Goal: Task Accomplishment & Management: Use online tool/utility

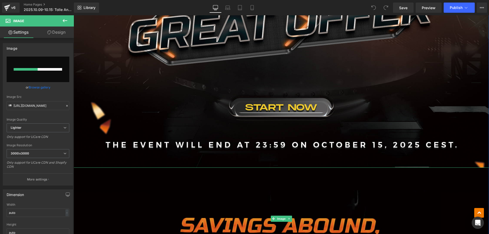
click at [152, 220] on img at bounding box center [281, 218] width 415 height 102
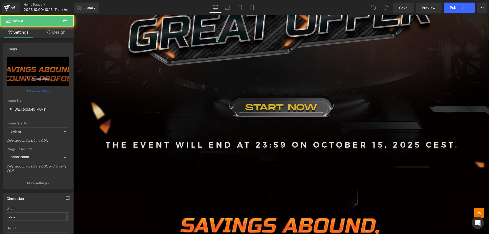
click at [182, 112] on img at bounding box center [281, 45] width 415 height 243
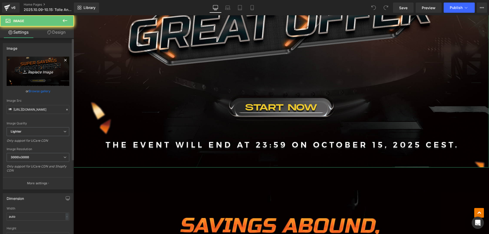
click at [48, 75] on link "Replace Image" at bounding box center [38, 71] width 63 height 29
type input "C:\fakepath\banner1.jpg"
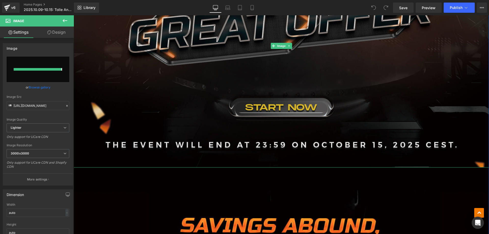
type input "[URL][DOMAIN_NAME]"
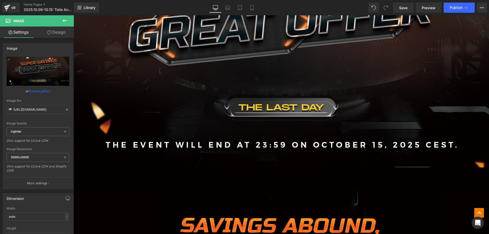
click at [63, 20] on icon at bounding box center [65, 21] width 6 height 6
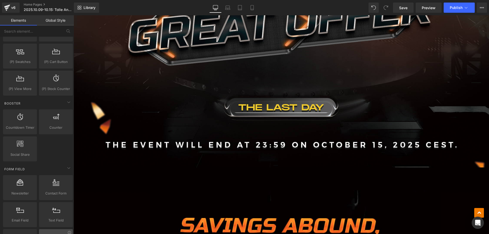
scroll to position [594, 0]
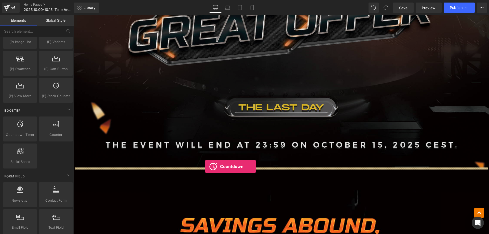
drag, startPoint x: 94, startPoint y: 149, endPoint x: 205, endPoint y: 166, distance: 112.5
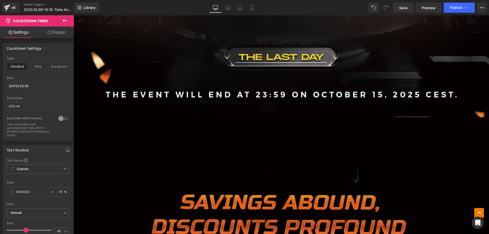
scroll to position [384, 0]
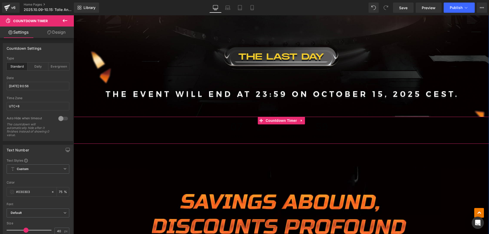
click at [232, 135] on span "Days" at bounding box center [237, 136] width 12 height 4
click at [274, 120] on span "Countdown Timer" at bounding box center [281, 121] width 34 height 8
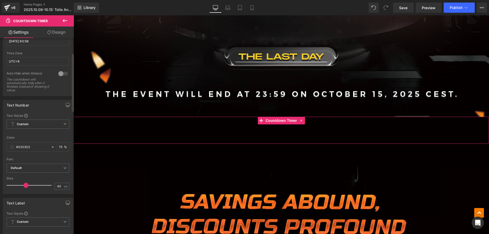
scroll to position [51, 0]
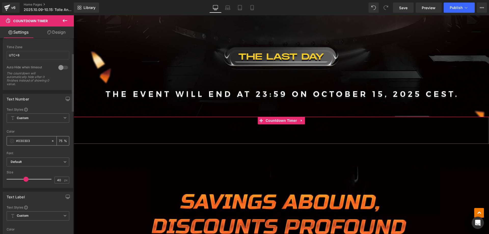
click at [12, 140] on span at bounding box center [12, 141] width 4 height 4
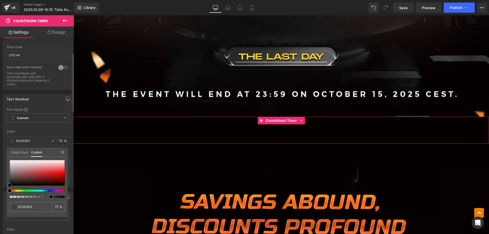
type input "#050404"
type input "#301b1b"
type input "#7e1a1a"
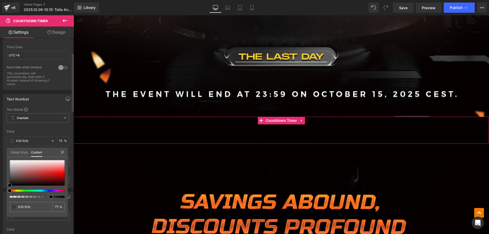
type input "#7e1a1a"
type input "#af1212"
type input "#b41111"
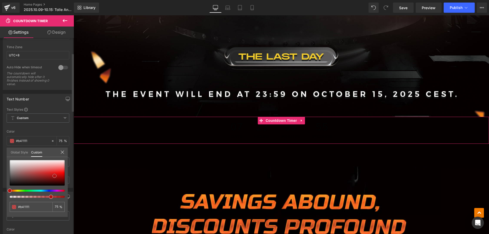
type input "#c20e0e"
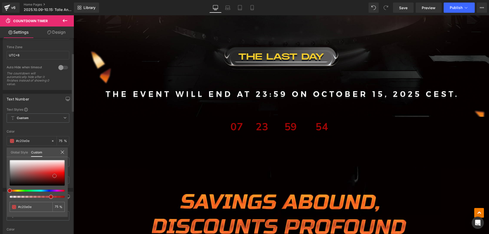
type input "#d70808"
type input "#db0404"
type input "#e90101"
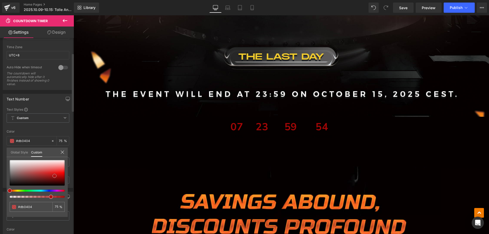
type input "#e90101"
type input "#ef0000"
type input "#f90000"
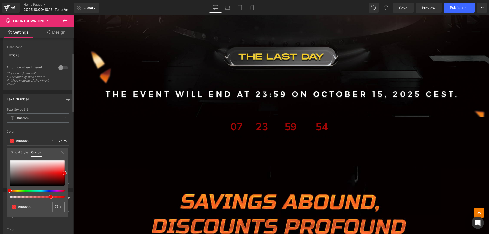
type input "#ff0000"
type input "#ff0f0f"
drag, startPoint x: 10, startPoint y: 184, endPoint x: 67, endPoint y: 171, distance: 58.8
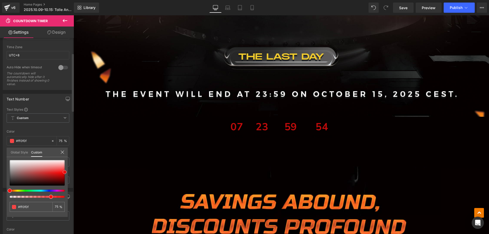
click at [67, 171] on div "#ff0f0f 75 %" at bounding box center [37, 188] width 61 height 57
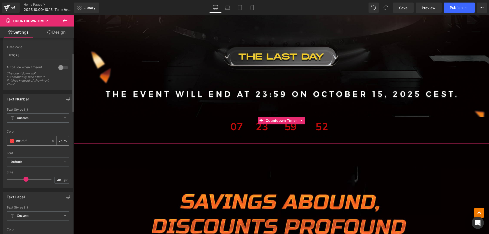
drag, startPoint x: 30, startPoint y: 139, endPoint x: 7, endPoint y: 140, distance: 23.5
click at [6, 140] on div "Text Styles Custom Custom Setup Global Style Custom Setup Global Style rgba(255…" at bounding box center [38, 147] width 70 height 80
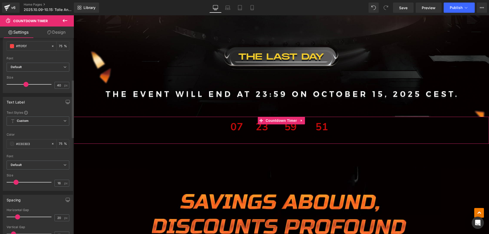
scroll to position [153, 0]
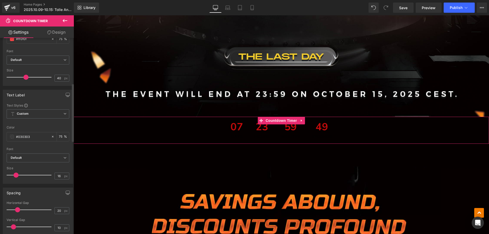
drag, startPoint x: 32, startPoint y: 137, endPoint x: 6, endPoint y: 134, distance: 25.9
click at [3, 134] on div "Text Styles Custom Custom Setup Global Style Custom Setup Global Style rgba(3, …" at bounding box center [38, 143] width 70 height 80
paste input "ff0f0f"
type input "#ff0f0f"
type input "100"
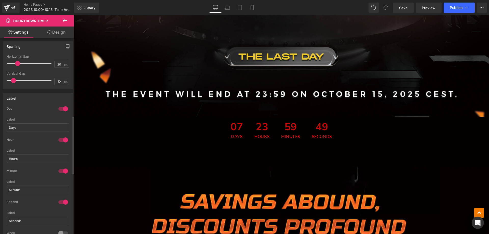
scroll to position [306, 0]
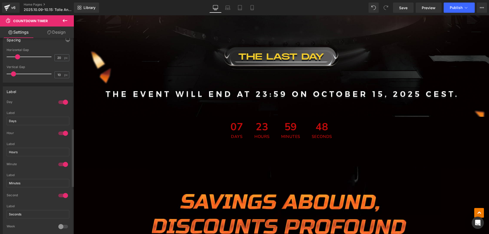
type input "#ff0f0f"
click at [62, 101] on div at bounding box center [63, 102] width 12 height 8
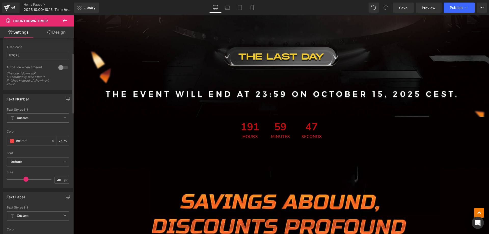
scroll to position [0, 0]
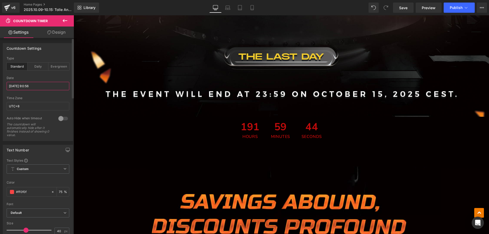
click at [32, 85] on input "[DATE] 9:0:56" at bounding box center [38, 86] width 63 height 8
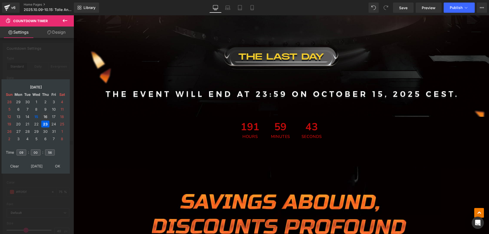
click at [44, 116] on td "16" at bounding box center [45, 116] width 8 height 7
click at [21, 152] on input "09" at bounding box center [22, 152] width 10 height 6
type input "06"
drag, startPoint x: 52, startPoint y: 152, endPoint x: 43, endPoint y: 151, distance: 9.2
click at [44, 151] on tr "Time 06 : 00 : 56" at bounding box center [36, 149] width 62 height 6
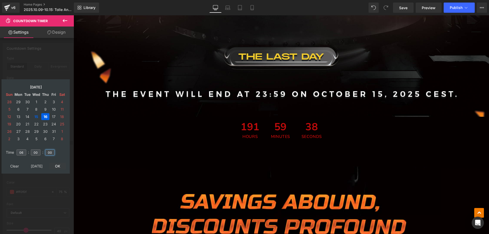
type input "00"
type input "[DATE] 06:00:00"
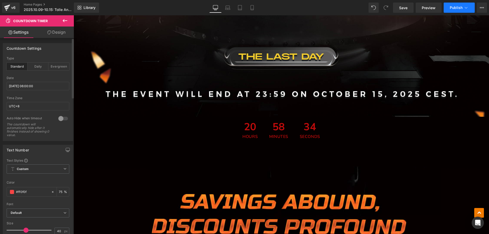
click at [457, 6] on span "Publish" at bounding box center [456, 8] width 13 height 4
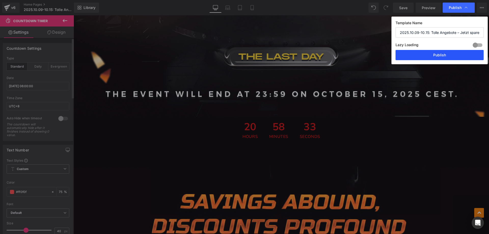
click at [422, 55] on button "Publish" at bounding box center [440, 55] width 88 height 10
